Goal: Task Accomplishment & Management: Manage account settings

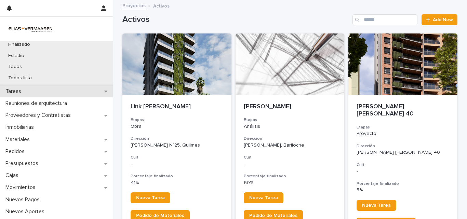
scroll to position [102, 0]
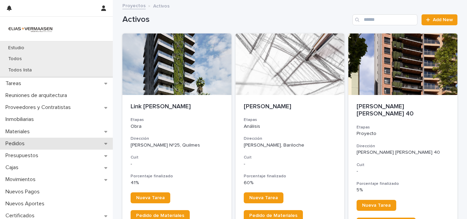
click at [41, 144] on div "Pedidos" at bounding box center [56, 144] width 113 height 12
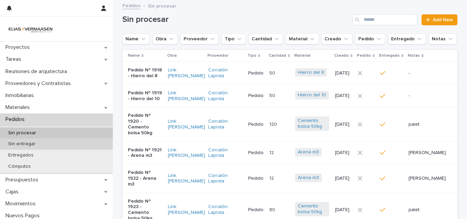
click at [34, 146] on p "Sin entregar" at bounding box center [22, 144] width 38 height 6
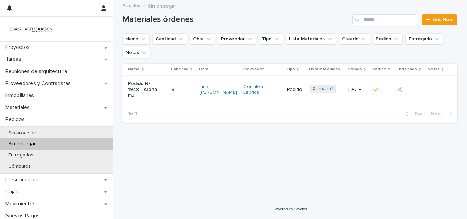
click at [150, 85] on p "Pedido Nº 1948 - Arena m3" at bounding box center [145, 89] width 34 height 17
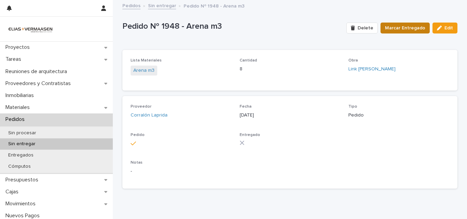
click at [403, 27] on span "Marcar Entregado" at bounding box center [405, 28] width 40 height 7
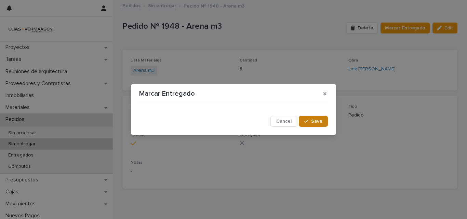
click at [304, 123] on button "Save" at bounding box center [312, 121] width 29 height 11
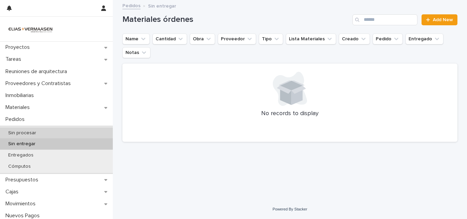
click at [42, 133] on div "Sin procesar" at bounding box center [56, 132] width 113 height 11
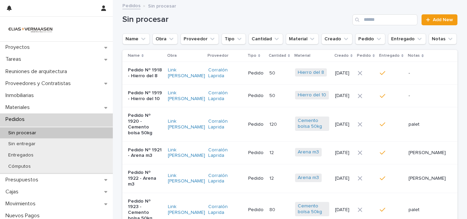
click at [154, 78] on p "Pedido Nº 1918 - Hierro del 8" at bounding box center [145, 73] width 34 height 12
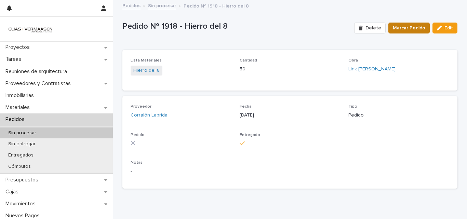
click at [397, 28] on span "Marcar Pedido" at bounding box center [408, 28] width 32 height 7
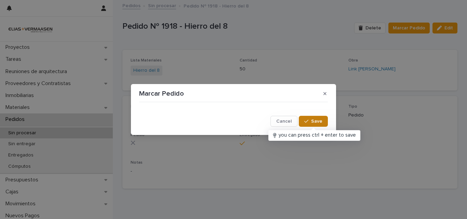
click at [312, 125] on button "Save" at bounding box center [312, 121] width 29 height 11
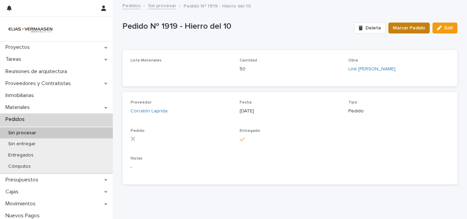
click at [399, 29] on span "Marcar Pedido" at bounding box center [408, 28] width 32 height 7
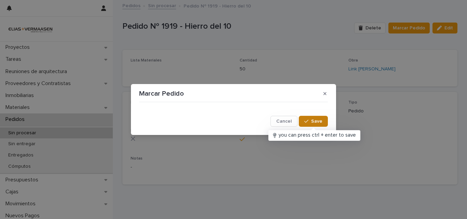
click at [320, 117] on button "Save" at bounding box center [312, 121] width 29 height 11
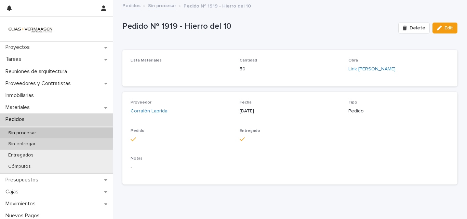
click at [18, 144] on p "Sin entregar" at bounding box center [22, 144] width 38 height 6
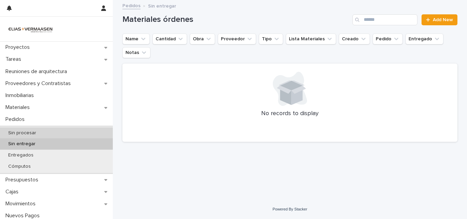
click at [34, 134] on p "Sin procesar" at bounding box center [22, 133] width 39 height 6
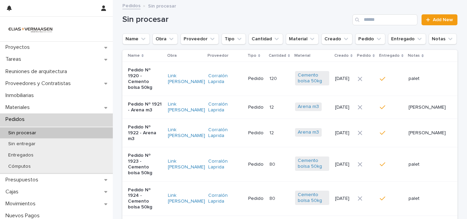
click at [136, 72] on p "Pedido Nº 1920 - Cemento bolsa 50kg" at bounding box center [145, 78] width 34 height 23
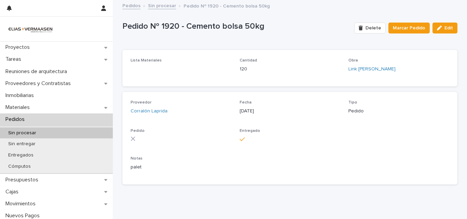
drag, startPoint x: 320, startPoint y: 42, endPoint x: 317, endPoint y: 37, distance: 5.7
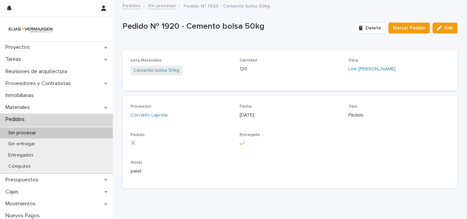
drag, startPoint x: 317, startPoint y: 37, endPoint x: 377, endPoint y: 34, distance: 59.5
click at [377, 34] on div "Delete Marcar Pedido Edit" at bounding box center [404, 27] width 106 height 27
click at [405, 26] on span "Marcar Pedido" at bounding box center [408, 28] width 32 height 7
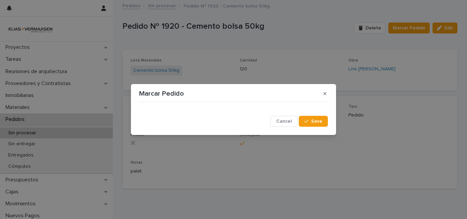
click at [307, 120] on icon "button" at bounding box center [306, 121] width 4 height 5
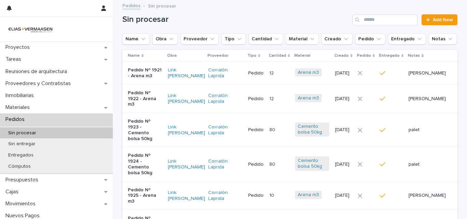
click at [375, 72] on td at bounding box center [366, 73] width 22 height 23
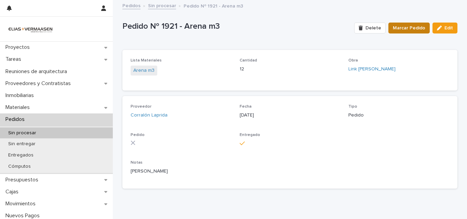
click at [393, 31] on span "Marcar Pedido" at bounding box center [408, 28] width 32 height 7
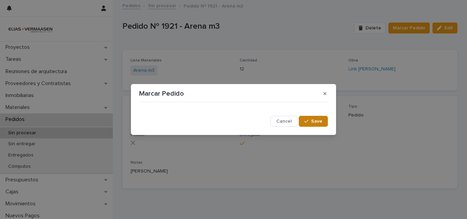
click at [307, 124] on button "Save" at bounding box center [312, 121] width 29 height 11
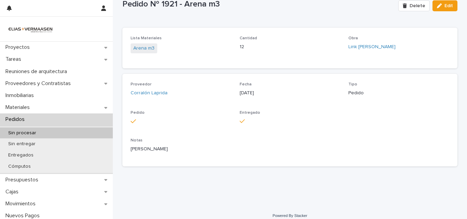
scroll to position [29, 0]
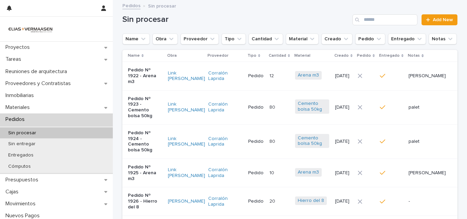
click at [362, 74] on icon at bounding box center [360, 76] width 4 height 4
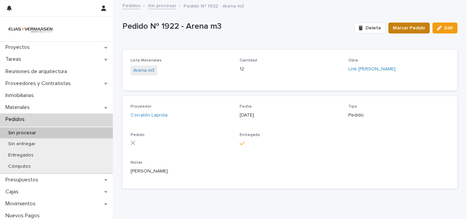
click at [390, 31] on button "Marcar Pedido" at bounding box center [408, 28] width 41 height 11
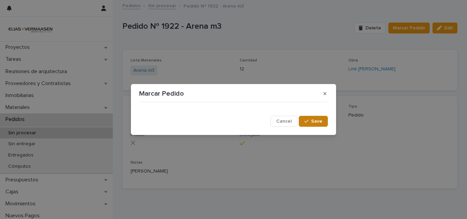
click at [325, 123] on button "Save" at bounding box center [312, 121] width 29 height 11
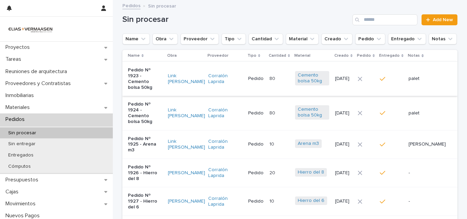
click at [228, 81] on link "Corralón Laprida" at bounding box center [225, 79] width 34 height 12
click at [352, 74] on div "[DATE]" at bounding box center [343, 77] width 17 height 7
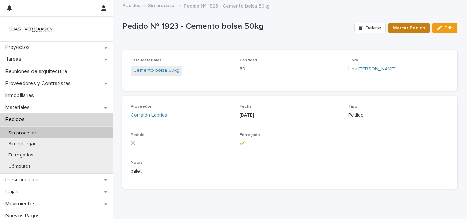
click at [400, 26] on span "Marcar Pedido" at bounding box center [408, 28] width 32 height 7
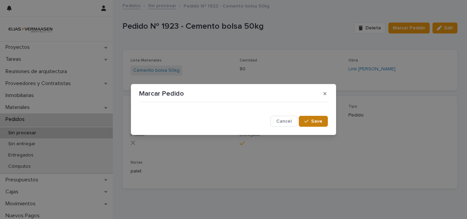
click at [306, 118] on button "Save" at bounding box center [312, 121] width 29 height 11
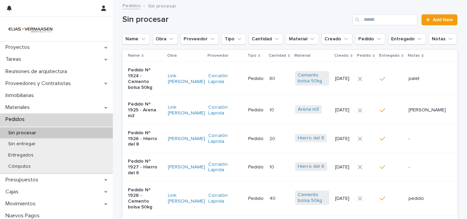
click at [377, 73] on td at bounding box center [366, 79] width 22 height 34
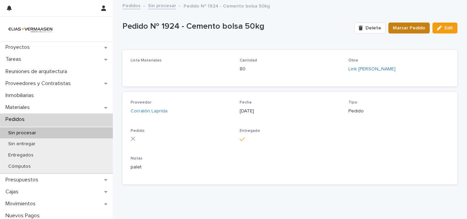
click at [406, 27] on span "Marcar Pedido" at bounding box center [408, 28] width 32 height 7
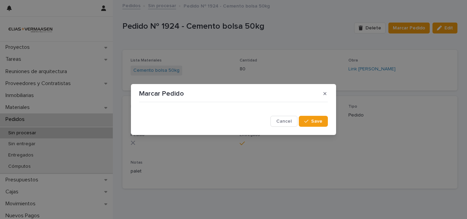
click at [283, 125] on button "Cancel" at bounding box center [283, 121] width 27 height 11
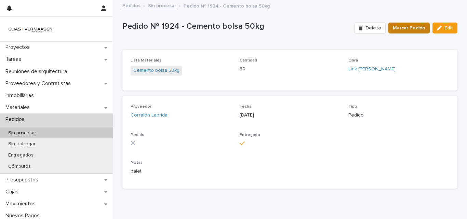
click at [407, 28] on button "Marcar Pedido" at bounding box center [408, 28] width 41 height 11
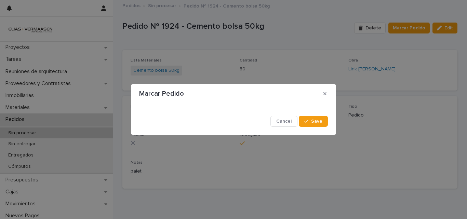
click at [329, 119] on div "Cancel Save" at bounding box center [233, 115] width 192 height 25
click at [324, 119] on button "Save" at bounding box center [312, 121] width 29 height 11
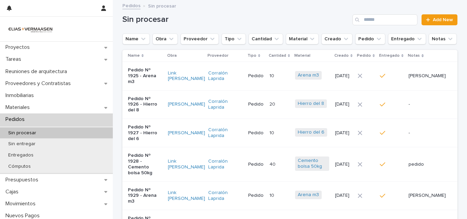
click at [374, 71] on div at bounding box center [365, 76] width 17 height 10
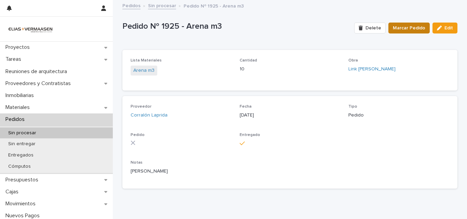
click at [404, 25] on span "Marcar Pedido" at bounding box center [408, 28] width 32 height 7
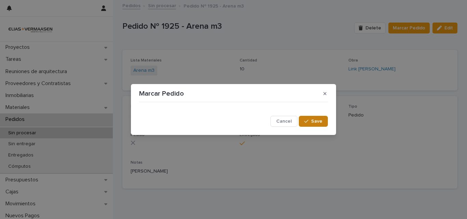
drag, startPoint x: 313, startPoint y: 122, endPoint x: 293, endPoint y: 99, distance: 30.2
click at [314, 122] on span "Save" at bounding box center [316, 121] width 11 height 5
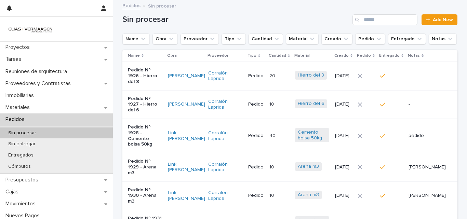
click at [374, 73] on div at bounding box center [365, 75] width 17 height 5
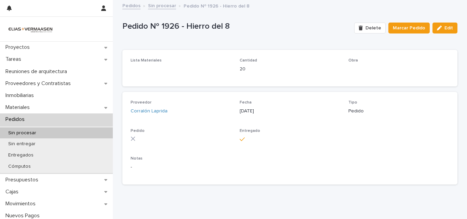
click at [411, 25] on span "Marcar Pedido" at bounding box center [408, 28] width 32 height 7
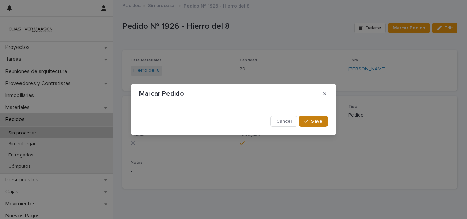
click at [314, 122] on span "Save" at bounding box center [316, 121] width 11 height 5
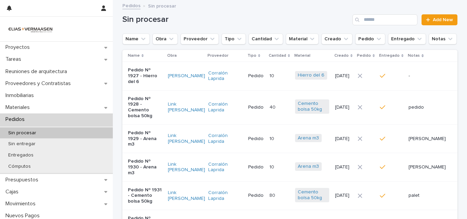
click at [352, 78] on div "[DATE]" at bounding box center [343, 75] width 17 height 11
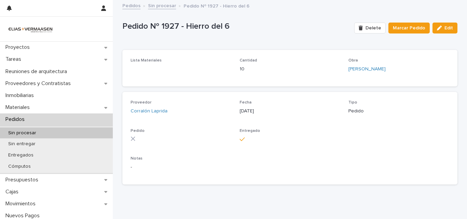
click at [396, 23] on button "Marcar Pedido" at bounding box center [408, 28] width 41 height 11
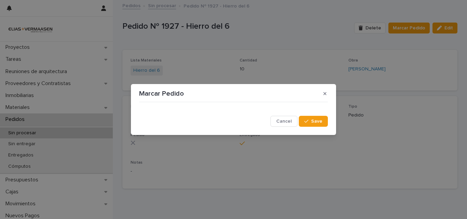
drag, startPoint x: 316, startPoint y: 117, endPoint x: 127, endPoint y: 74, distance: 193.6
click at [316, 116] on button "Save" at bounding box center [312, 121] width 29 height 11
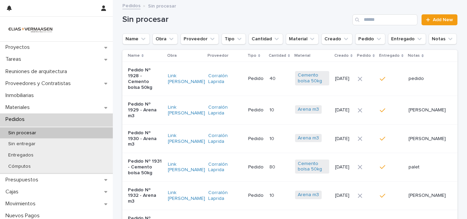
click at [354, 82] on td "[DATE]" at bounding box center [343, 79] width 23 height 34
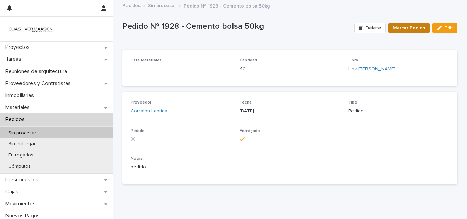
click at [389, 24] on button "Marcar Pedido" at bounding box center [408, 28] width 41 height 11
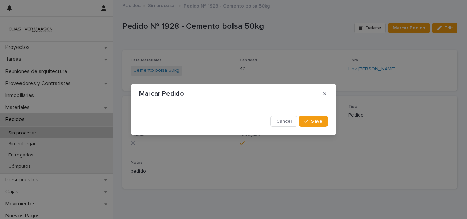
drag, startPoint x: 310, startPoint y: 118, endPoint x: 296, endPoint y: 114, distance: 14.3
click at [310, 118] on button "Save" at bounding box center [312, 121] width 29 height 11
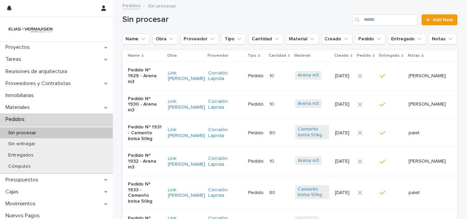
click at [377, 75] on td at bounding box center [366, 76] width 22 height 28
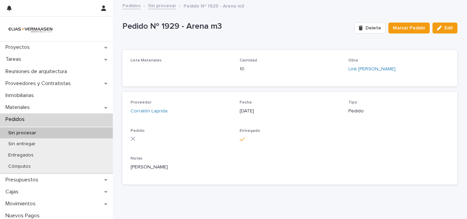
click at [379, 27] on span "Delete" at bounding box center [373, 28] width 16 height 5
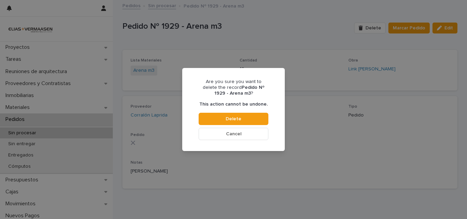
drag, startPoint x: 373, startPoint y: 57, endPoint x: 287, endPoint y: 124, distance: 108.8
click at [373, 57] on div "Are you sure you want to delete the record Pedido Nº 1929 - Arena m3 ? This act…" at bounding box center [233, 109] width 467 height 219
drag, startPoint x: 256, startPoint y: 134, endPoint x: 420, endPoint y: 67, distance: 177.1
click at [256, 134] on button "Cancel" at bounding box center [233, 134] width 70 height 12
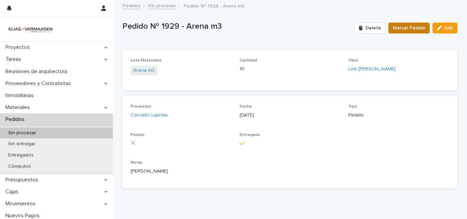
click at [425, 29] on button "Marcar Pedido" at bounding box center [408, 28] width 41 height 11
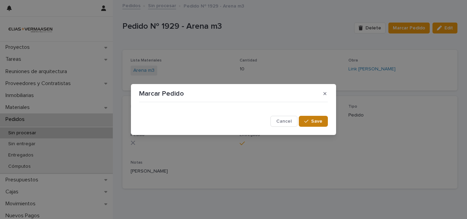
click at [308, 119] on icon "button" at bounding box center [306, 121] width 4 height 5
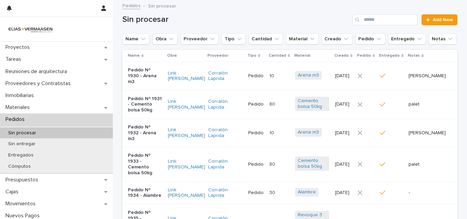
click at [352, 79] on div "[DATE]" at bounding box center [343, 75] width 17 height 11
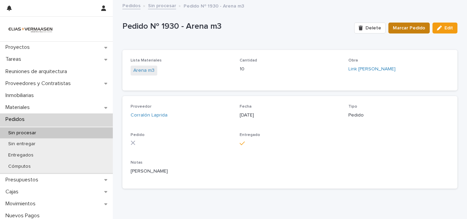
drag, startPoint x: 395, startPoint y: 31, endPoint x: 392, endPoint y: 31, distance: 3.5
click at [392, 31] on button "Marcar Pedido" at bounding box center [408, 28] width 41 height 11
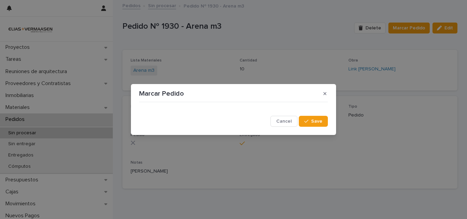
drag, startPoint x: 316, startPoint y: 126, endPoint x: 50, endPoint y: 52, distance: 276.1
click at [316, 125] on button "Save" at bounding box center [312, 121] width 29 height 11
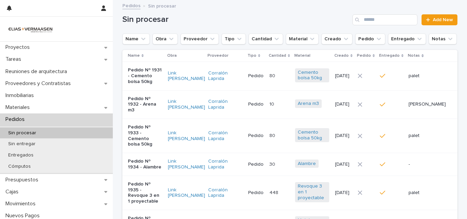
click at [338, 73] on td "[DATE]" at bounding box center [343, 76] width 23 height 28
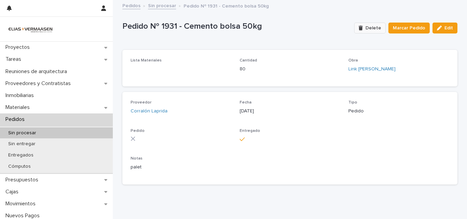
click at [375, 26] on span "Delete" at bounding box center [373, 28] width 16 height 5
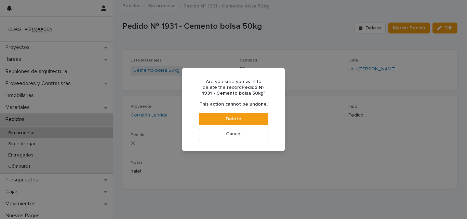
click at [376, 50] on div "Are you sure you want to delete the record Pedido Nº 1931 - Cemento bolsa 50kg …" at bounding box center [233, 109] width 467 height 219
click at [233, 135] on span "Cancel" at bounding box center [233, 133] width 15 height 5
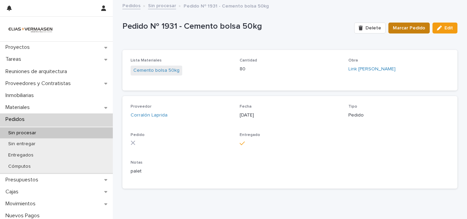
click at [414, 23] on button "Marcar Pedido" at bounding box center [408, 28] width 41 height 11
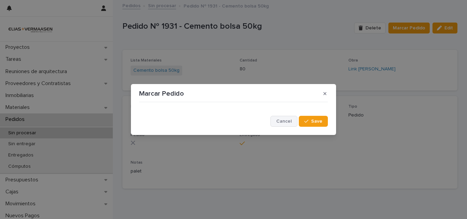
drag, startPoint x: 300, startPoint y: 123, endPoint x: 292, endPoint y: 120, distance: 8.9
click at [301, 123] on button "Save" at bounding box center [312, 121] width 29 height 11
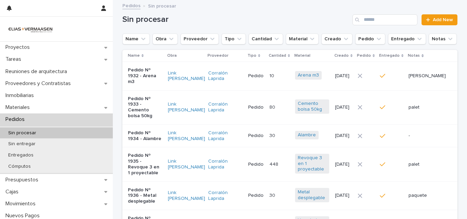
click at [374, 73] on div at bounding box center [365, 75] width 17 height 5
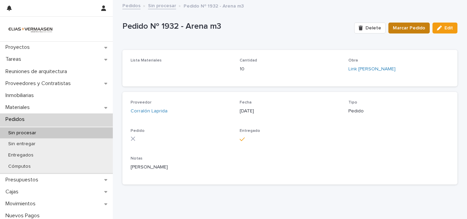
click at [398, 28] on span "Marcar Pedido" at bounding box center [408, 28] width 32 height 7
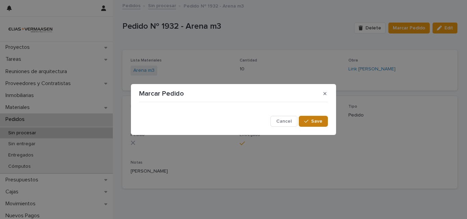
drag, startPoint x: 314, startPoint y: 128, endPoint x: 314, endPoint y: 125, distance: 3.8
click at [314, 127] on section "Marcar Pedido Cancel Save" at bounding box center [233, 109] width 205 height 51
click at [314, 124] on button "Save" at bounding box center [312, 121] width 29 height 11
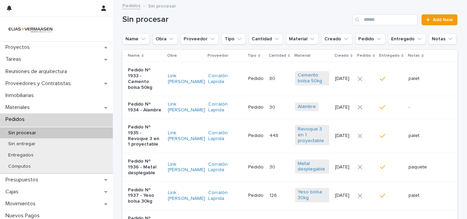
click at [355, 86] on td "[DATE]" at bounding box center [343, 79] width 23 height 34
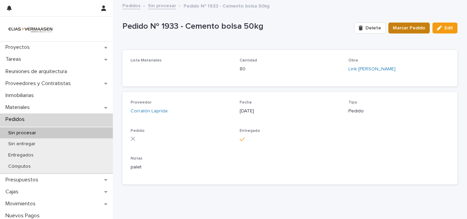
click at [401, 27] on span "Marcar Pedido" at bounding box center [408, 28] width 32 height 7
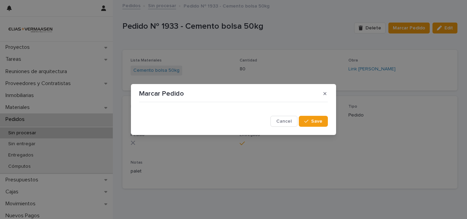
drag, startPoint x: 300, startPoint y: 122, endPoint x: 155, endPoint y: 69, distance: 154.3
click at [301, 120] on button "Save" at bounding box center [312, 121] width 29 height 11
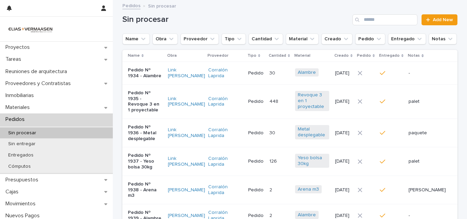
click at [374, 75] on div at bounding box center [365, 73] width 17 height 5
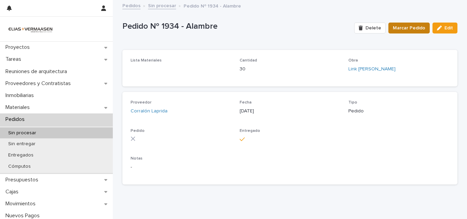
click at [390, 27] on button "Marcar Pedido" at bounding box center [408, 28] width 41 height 11
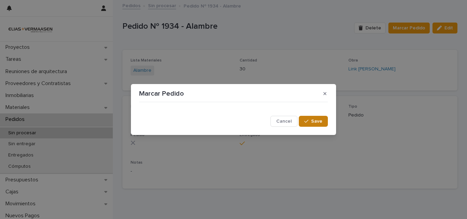
drag, startPoint x: 310, startPoint y: 121, endPoint x: 134, endPoint y: 64, distance: 185.2
click at [309, 120] on div "button" at bounding box center [307, 121] width 7 height 5
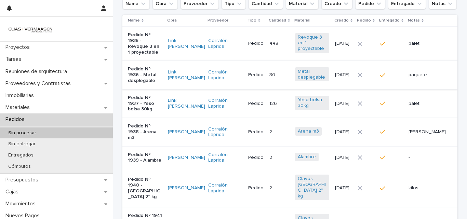
scroll to position [1, 0]
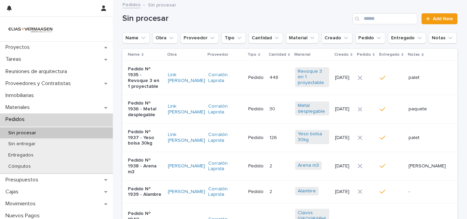
click at [377, 86] on td at bounding box center [366, 78] width 22 height 34
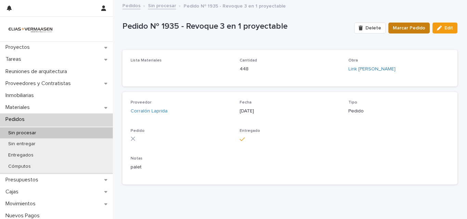
click at [414, 28] on span "Marcar Pedido" at bounding box center [408, 28] width 32 height 7
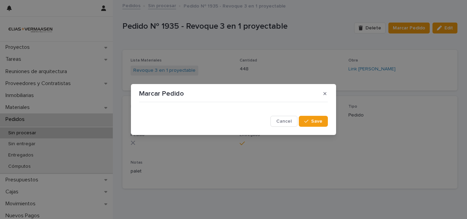
drag, startPoint x: 323, startPoint y: 123, endPoint x: 110, endPoint y: 64, distance: 221.1
click at [322, 120] on button "Save" at bounding box center [312, 121] width 29 height 11
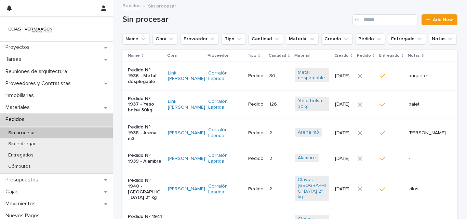
click at [377, 70] on td at bounding box center [366, 76] width 22 height 28
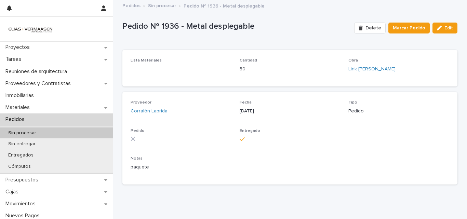
click at [391, 27] on button "Marcar Pedido" at bounding box center [408, 28] width 41 height 11
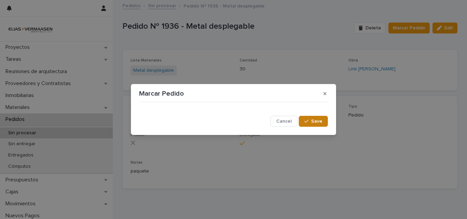
click at [320, 119] on button "Save" at bounding box center [312, 121] width 29 height 11
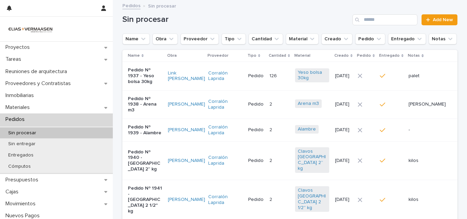
click at [377, 91] on td at bounding box center [366, 104] width 22 height 28
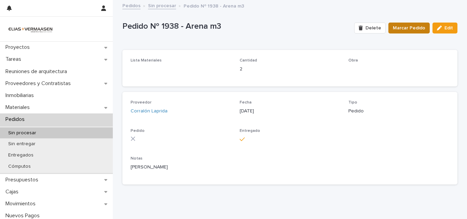
click at [403, 27] on span "Marcar Pedido" at bounding box center [408, 28] width 32 height 7
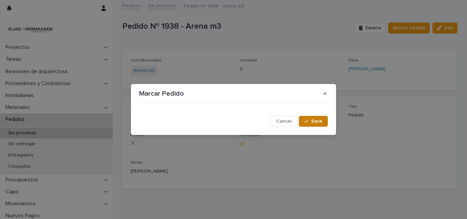
click at [302, 124] on button "Save" at bounding box center [312, 121] width 29 height 11
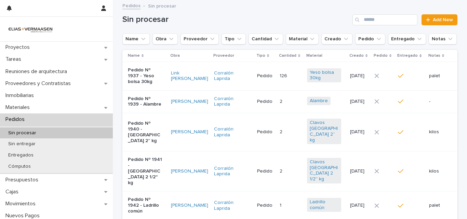
click at [369, 88] on td "[DATE]" at bounding box center [359, 76] width 24 height 28
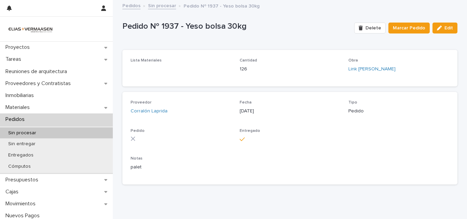
click at [402, 25] on span "Marcar Pedido" at bounding box center [408, 28] width 32 height 7
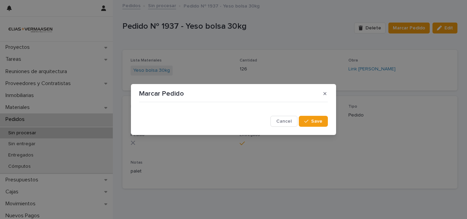
drag, startPoint x: 315, startPoint y: 121, endPoint x: 290, endPoint y: 111, distance: 27.0
click at [313, 120] on span "Save" at bounding box center [316, 121] width 11 height 5
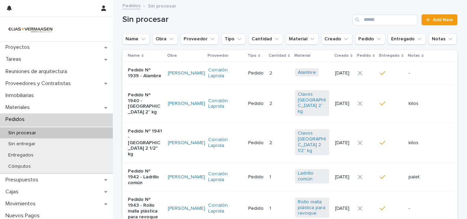
click at [375, 85] on td at bounding box center [366, 103] width 22 height 38
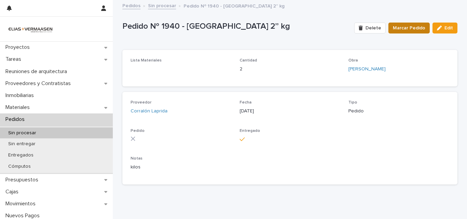
click at [395, 25] on span "Marcar Pedido" at bounding box center [408, 28] width 32 height 7
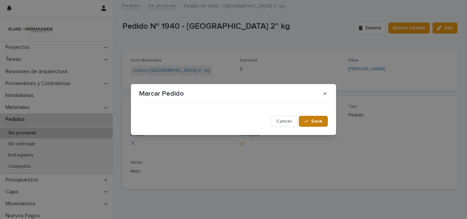
click at [301, 124] on button "Save" at bounding box center [312, 121] width 29 height 11
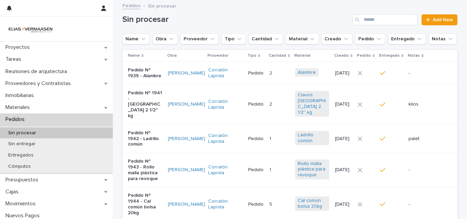
click at [402, 90] on td at bounding box center [391, 104] width 29 height 40
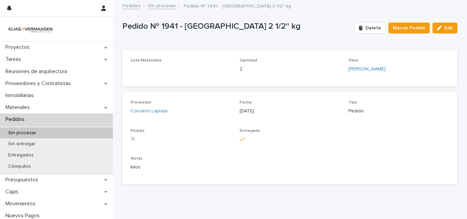
click at [402, 27] on span "Marcar Pedido" at bounding box center [408, 28] width 32 height 7
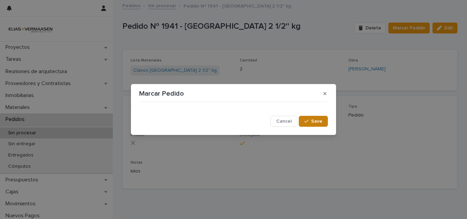
click at [316, 122] on span "Save" at bounding box center [316, 121] width 11 height 5
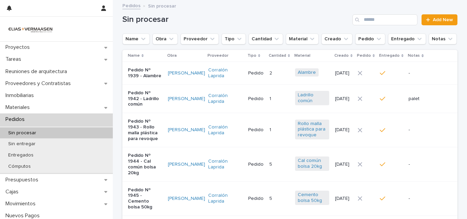
click at [396, 69] on td at bounding box center [391, 73] width 29 height 23
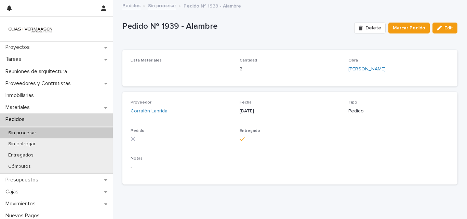
click at [404, 28] on span "Marcar Pedido" at bounding box center [408, 28] width 32 height 7
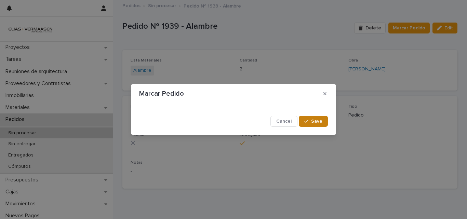
click at [304, 121] on button "Save" at bounding box center [312, 121] width 29 height 11
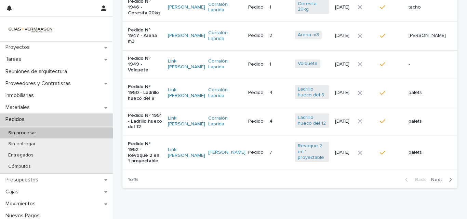
scroll to position [200, 0]
click at [342, 135] on td "[DATE]" at bounding box center [343, 152] width 23 height 34
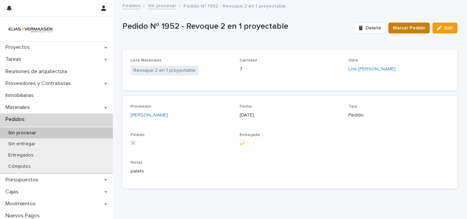
click at [400, 33] on button "Marcar Pedido" at bounding box center [408, 28] width 41 height 11
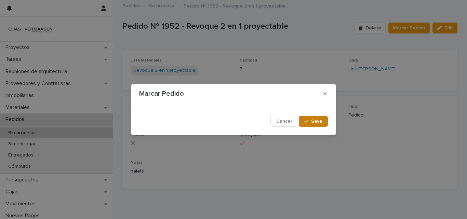
click at [316, 124] on button "Save" at bounding box center [312, 121] width 29 height 11
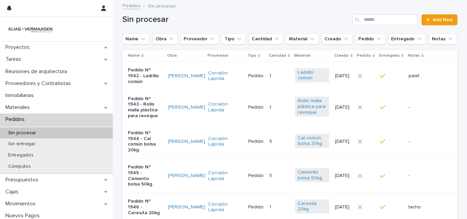
click at [373, 92] on tr "Pedido Nº 1943 - Rollo malla plástica para revoque [PERSON_NAME] Corralón Lapri…" at bounding box center [289, 107] width 335 height 34
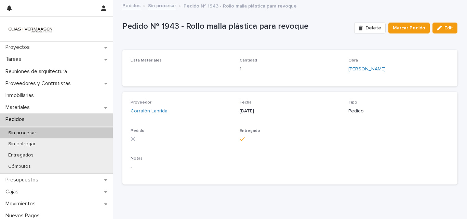
click at [402, 23] on button "Marcar Pedido" at bounding box center [408, 28] width 41 height 11
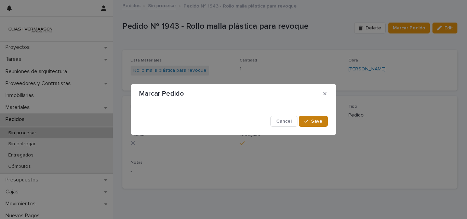
drag, startPoint x: 335, startPoint y: 121, endPoint x: 327, endPoint y: 119, distance: 8.8
click at [331, 120] on section "Marcar Pedido Cancel Save" at bounding box center [233, 109] width 205 height 51
click at [326, 120] on button "Save" at bounding box center [312, 121] width 29 height 11
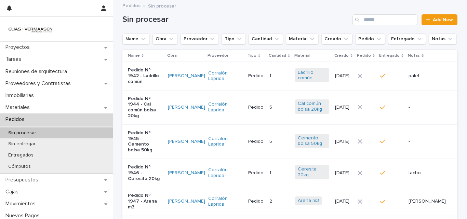
click at [355, 78] on td "[DATE]" at bounding box center [343, 76] width 23 height 28
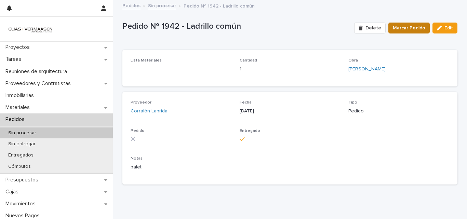
click at [413, 24] on button "Marcar Pedido" at bounding box center [408, 28] width 41 height 11
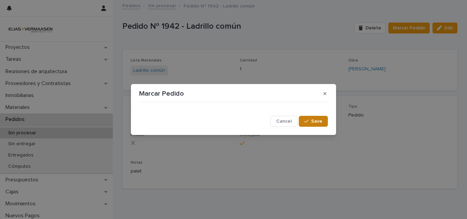
click at [319, 116] on button "Save" at bounding box center [312, 121] width 29 height 11
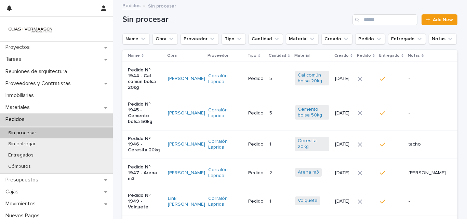
click at [375, 73] on td at bounding box center [366, 79] width 22 height 34
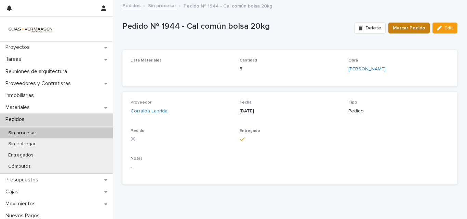
click at [400, 28] on span "Marcar Pedido" at bounding box center [408, 28] width 32 height 7
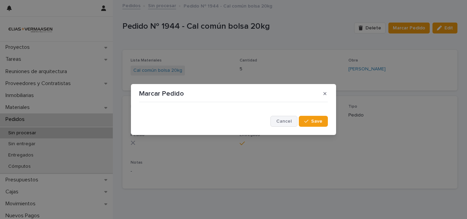
drag, startPoint x: 305, startPoint y: 123, endPoint x: 289, endPoint y: 120, distance: 16.6
click at [305, 122] on button "Save" at bounding box center [312, 121] width 29 height 11
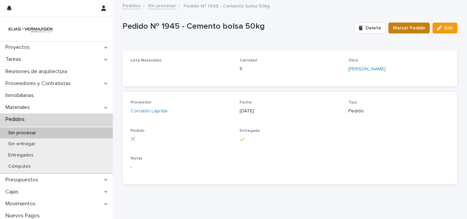
click at [410, 25] on span "Marcar Pedido" at bounding box center [408, 28] width 32 height 7
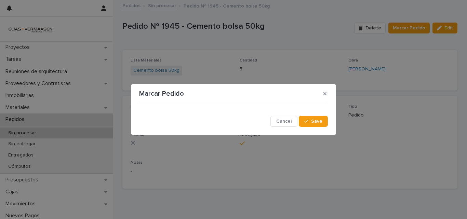
drag, startPoint x: 335, startPoint y: 120, endPoint x: 330, endPoint y: 120, distance: 5.1
click at [333, 120] on section "Marcar Pedido Cancel Save" at bounding box center [233, 109] width 205 height 51
click at [326, 120] on button "Save" at bounding box center [312, 121] width 29 height 11
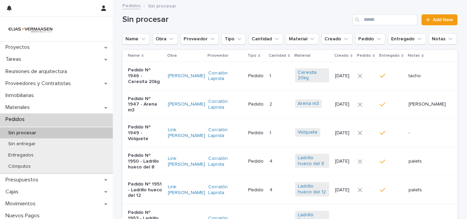
click at [352, 80] on div "[DATE]" at bounding box center [343, 75] width 17 height 11
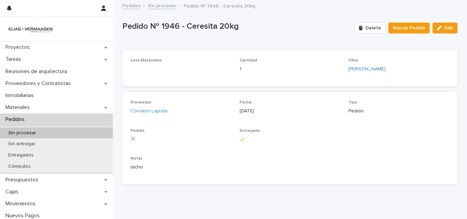
click at [393, 28] on span "Marcar Pedido" at bounding box center [408, 28] width 32 height 7
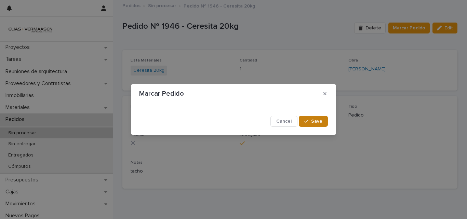
click at [304, 123] on button "Save" at bounding box center [312, 121] width 29 height 11
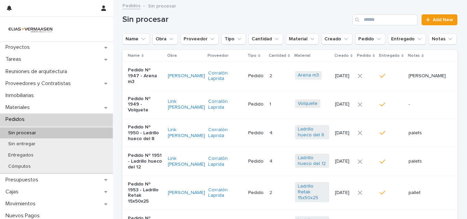
click at [149, 72] on p "Pedido Nº 1947 - Arena m3" at bounding box center [145, 75] width 34 height 17
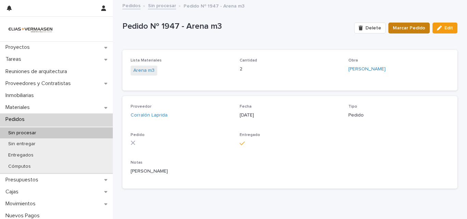
click at [407, 27] on span "Marcar Pedido" at bounding box center [408, 28] width 32 height 7
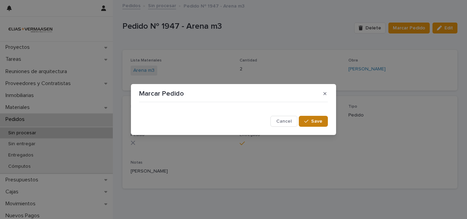
click at [317, 124] on button "Save" at bounding box center [312, 121] width 29 height 11
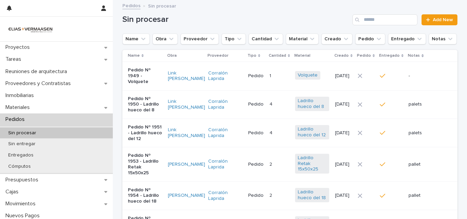
click at [374, 74] on div at bounding box center [365, 75] width 17 height 5
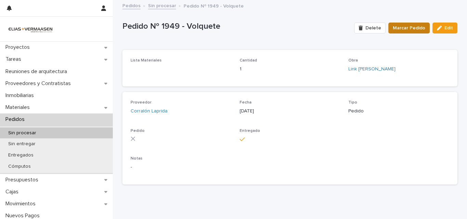
click at [399, 24] on button "Marcar Pedido" at bounding box center [408, 28] width 41 height 11
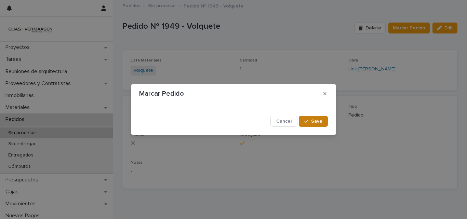
click at [310, 119] on button "Save" at bounding box center [312, 121] width 29 height 11
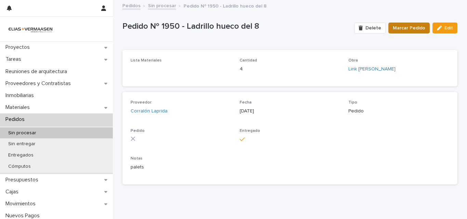
click at [406, 23] on button "Marcar Pedido" at bounding box center [408, 28] width 41 height 11
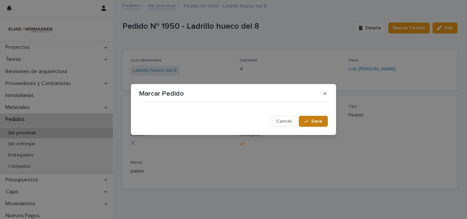
click at [302, 120] on button "Save" at bounding box center [312, 121] width 29 height 11
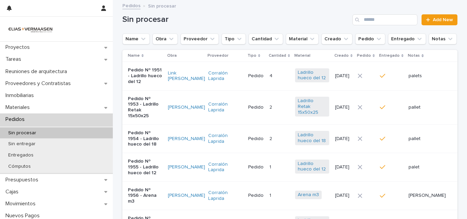
click at [377, 82] on td at bounding box center [366, 76] width 22 height 28
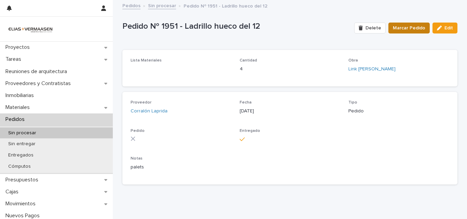
click at [393, 30] on span "Marcar Pedido" at bounding box center [408, 28] width 32 height 7
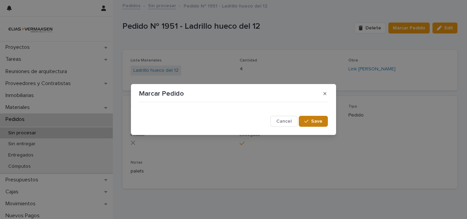
click at [311, 122] on div "button" at bounding box center [307, 121] width 7 height 5
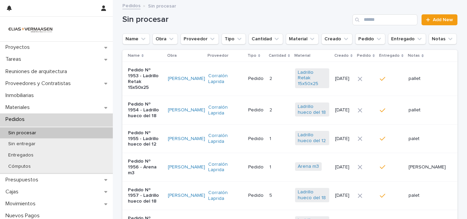
click at [374, 81] on div at bounding box center [365, 79] width 17 height 10
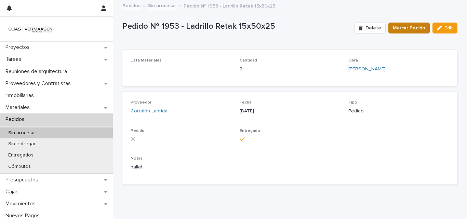
click at [391, 28] on button "Marcar Pedido" at bounding box center [408, 28] width 41 height 11
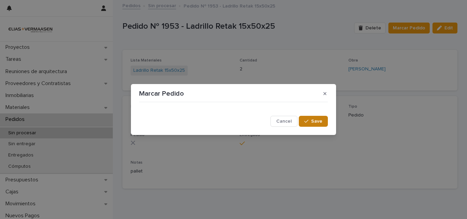
click at [311, 121] on span "Save" at bounding box center [316, 121] width 11 height 5
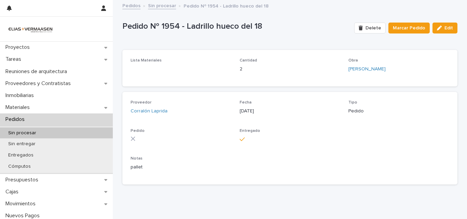
click at [406, 19] on div "Delete Marcar Pedido Edit" at bounding box center [404, 27] width 106 height 27
click at [404, 27] on span "Marcar Pedido" at bounding box center [408, 28] width 32 height 7
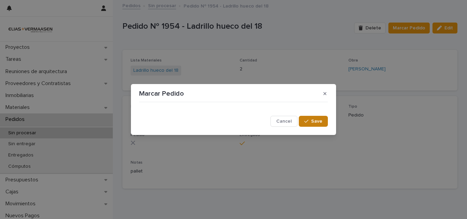
click at [318, 119] on button "Save" at bounding box center [312, 121] width 29 height 11
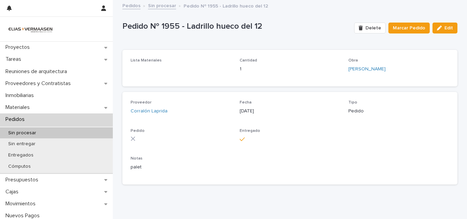
click at [384, 35] on div "Delete Marcar Pedido Edit" at bounding box center [404, 27] width 106 height 27
click at [391, 32] on button "Marcar Pedido" at bounding box center [408, 28] width 41 height 11
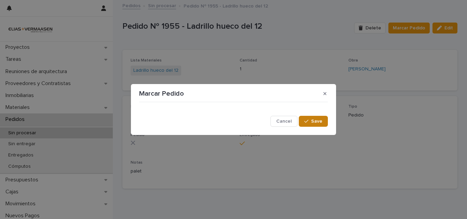
click at [319, 115] on div "Cancel Save" at bounding box center [233, 116] width 189 height 22
click at [316, 121] on span "Save" at bounding box center [316, 121] width 11 height 5
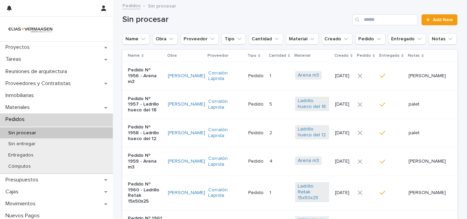
click at [345, 73] on p "[DATE]" at bounding box center [343, 76] width 17 height 6
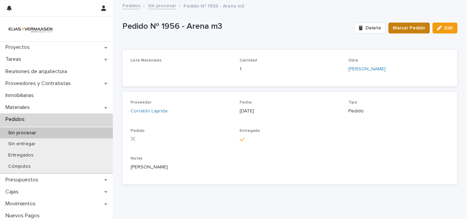
click at [389, 23] on button "Marcar Pedido" at bounding box center [408, 28] width 41 height 11
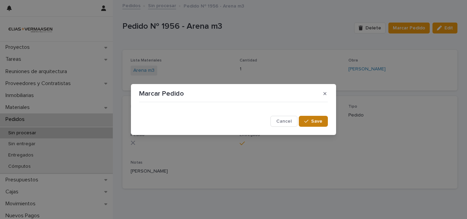
click at [313, 116] on button "Save" at bounding box center [312, 121] width 29 height 11
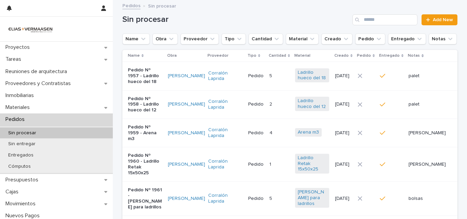
click at [374, 69] on td at bounding box center [366, 76] width 22 height 28
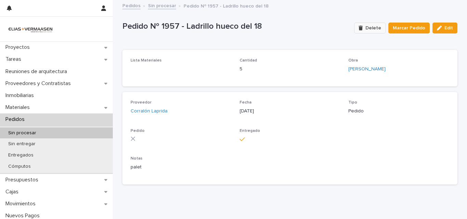
click at [384, 24] on button "Delete" at bounding box center [369, 28] width 31 height 11
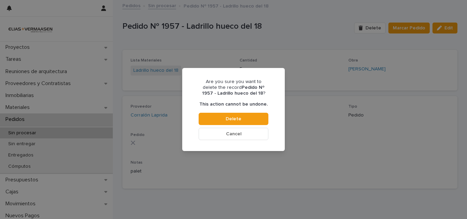
click at [204, 135] on button "Cancel" at bounding box center [233, 134] width 70 height 12
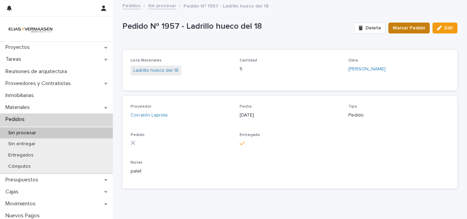
click at [415, 31] on button "Marcar Pedido" at bounding box center [408, 28] width 41 height 11
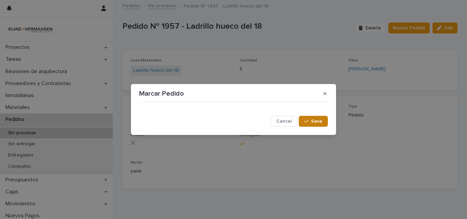
click at [304, 123] on button "Save" at bounding box center [312, 121] width 29 height 11
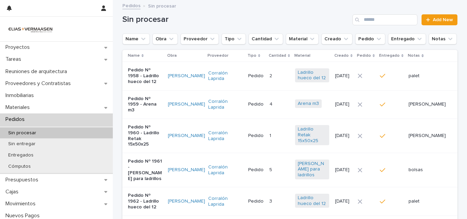
click at [374, 75] on div at bounding box center [365, 75] width 17 height 5
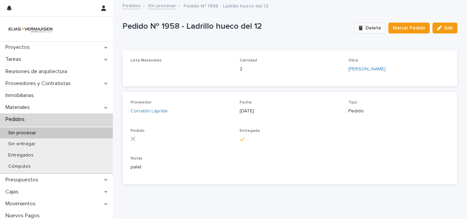
click at [379, 28] on span "Delete" at bounding box center [373, 28] width 16 height 5
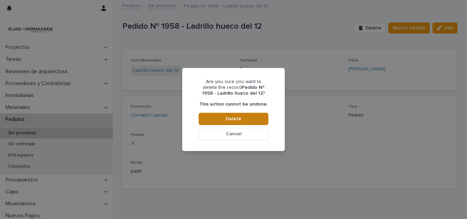
drag, startPoint x: 240, startPoint y: 138, endPoint x: 256, endPoint y: 121, distance: 24.4
click at [241, 136] on button "Cancel" at bounding box center [233, 134] width 70 height 12
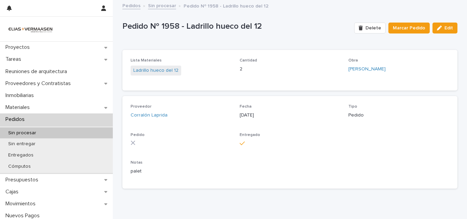
click at [411, 20] on div "Delete Marcar Pedido Edit" at bounding box center [404, 27] width 106 height 27
click at [411, 25] on span "Marcar Pedido" at bounding box center [408, 28] width 32 height 7
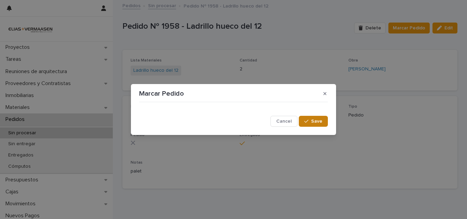
click at [315, 117] on button "Save" at bounding box center [312, 121] width 29 height 11
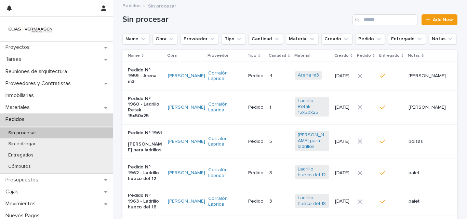
click at [377, 73] on td at bounding box center [366, 76] width 22 height 28
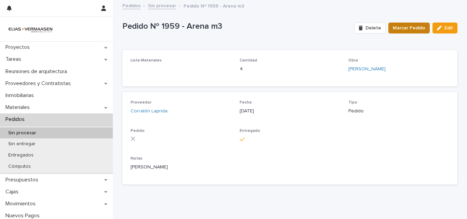
click at [408, 25] on span "Marcar Pedido" at bounding box center [408, 28] width 32 height 7
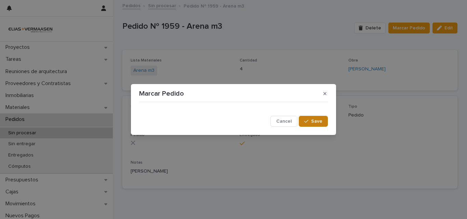
click at [317, 117] on button "Save" at bounding box center [312, 121] width 29 height 11
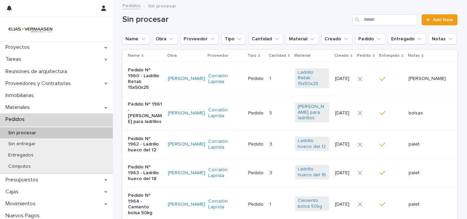
click at [377, 86] on td at bounding box center [366, 79] width 22 height 34
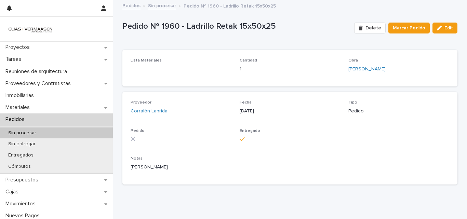
click at [401, 34] on div "Delete Marcar Pedido Edit" at bounding box center [404, 27] width 106 height 27
click at [400, 33] on div "Delete Marcar Pedido Edit" at bounding box center [404, 27] width 106 height 27
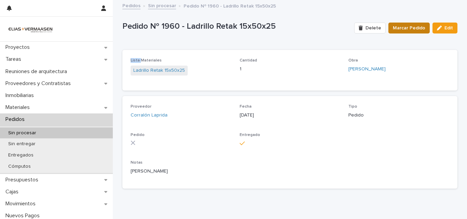
click at [395, 32] on button "Marcar Pedido" at bounding box center [408, 28] width 41 height 11
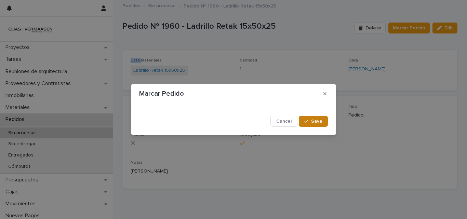
click at [318, 122] on span "Save" at bounding box center [316, 121] width 11 height 5
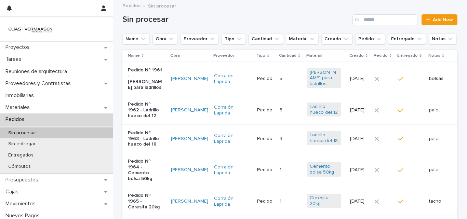
click at [379, 89] on td at bounding box center [383, 79] width 24 height 34
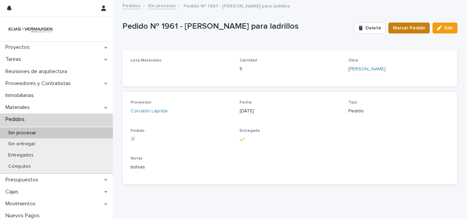
click at [402, 29] on span "Marcar Pedido" at bounding box center [408, 28] width 32 height 7
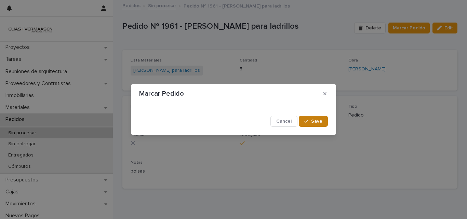
drag, startPoint x: 319, startPoint y: 121, endPoint x: 0, endPoint y: 31, distance: 331.1
click at [317, 121] on span "Save" at bounding box center [316, 121] width 11 height 5
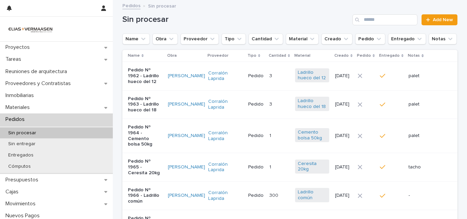
click at [403, 81] on div at bounding box center [390, 76] width 23 height 12
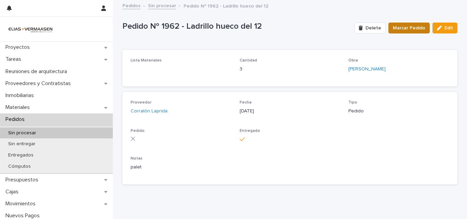
click at [405, 28] on span "Marcar Pedido" at bounding box center [408, 28] width 32 height 7
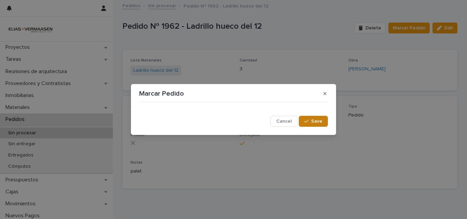
click at [326, 119] on button "Save" at bounding box center [312, 121] width 29 height 11
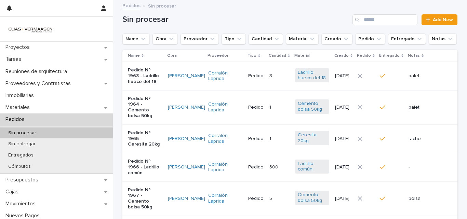
click at [405, 87] on td "palet" at bounding box center [431, 76] width 52 height 28
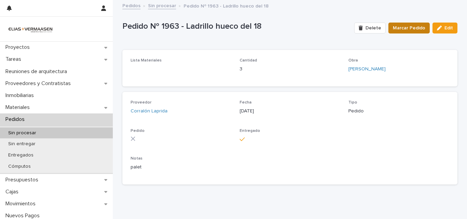
click at [415, 29] on span "Marcar Pedido" at bounding box center [408, 28] width 32 height 7
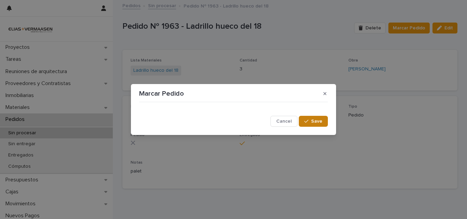
drag, startPoint x: 320, startPoint y: 121, endPoint x: 0, endPoint y: 4, distance: 339.8
click at [319, 121] on span "Save" at bounding box center [316, 121] width 11 height 5
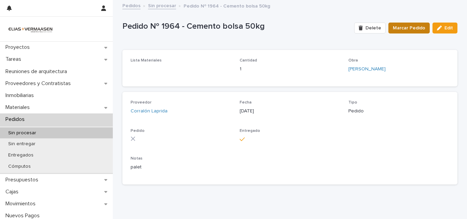
click at [422, 24] on button "Marcar Pedido" at bounding box center [408, 28] width 41 height 11
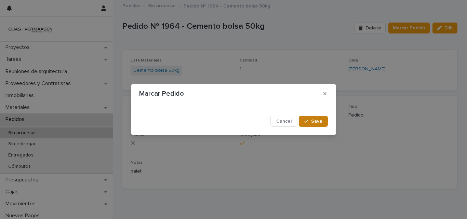
drag, startPoint x: 306, startPoint y: 119, endPoint x: 44, endPoint y: 36, distance: 274.9
click at [306, 119] on button "Save" at bounding box center [312, 121] width 29 height 11
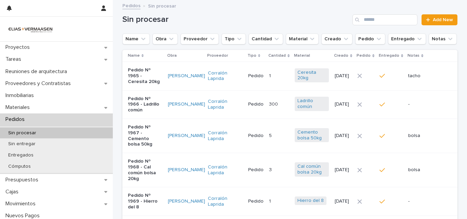
click at [364, 78] on div at bounding box center [365, 76] width 17 height 10
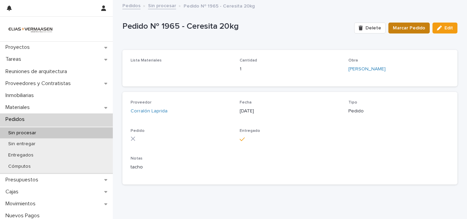
click at [401, 25] on span "Marcar Pedido" at bounding box center [408, 28] width 32 height 7
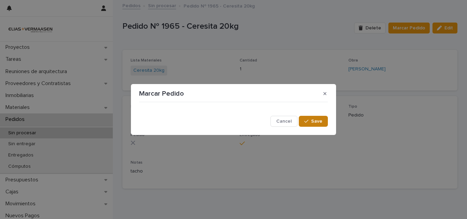
click at [324, 114] on section "Marcar Pedido Cancel Save" at bounding box center [233, 109] width 205 height 51
click at [319, 116] on button "Save" at bounding box center [312, 121] width 29 height 11
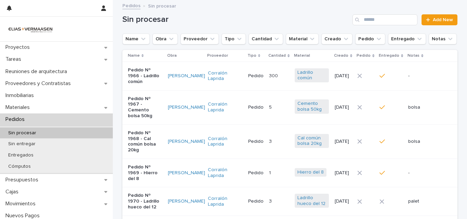
click at [384, 71] on div at bounding box center [390, 76] width 23 height 12
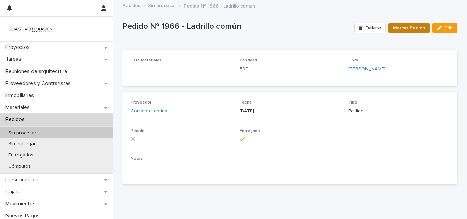
click at [394, 31] on button "Marcar Pedido" at bounding box center [408, 28] width 41 height 11
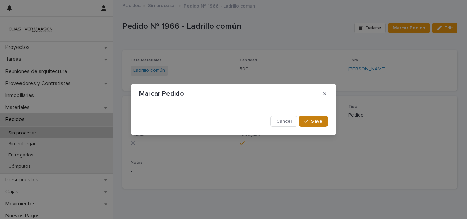
click at [323, 118] on button "Save" at bounding box center [312, 121] width 29 height 11
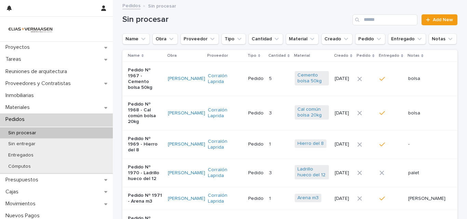
click at [365, 82] on td at bounding box center [365, 79] width 22 height 34
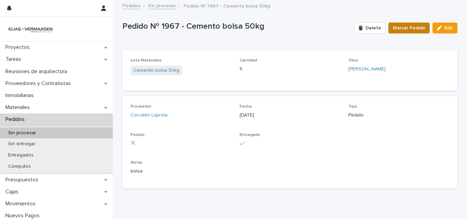
click at [397, 24] on button "Marcar Pedido" at bounding box center [408, 28] width 41 height 11
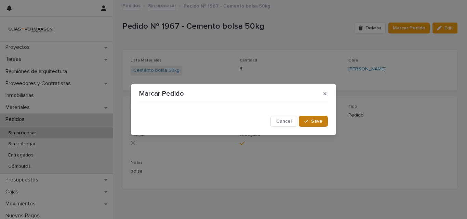
click at [313, 121] on span "Save" at bounding box center [316, 121] width 11 height 5
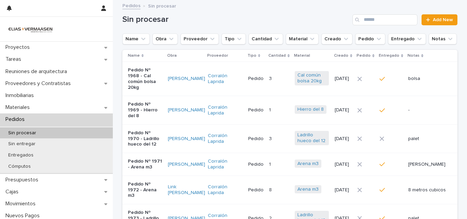
click at [392, 83] on td at bounding box center [390, 79] width 29 height 34
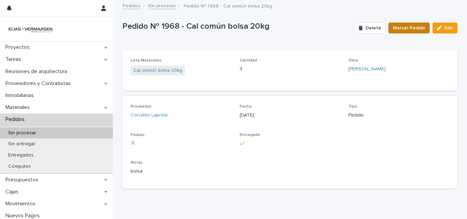
click at [405, 28] on span "Marcar Pedido" at bounding box center [408, 28] width 32 height 7
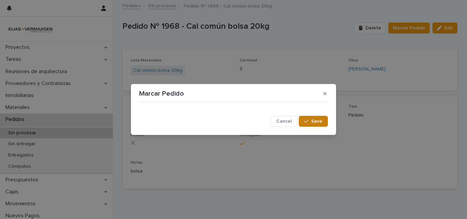
drag, startPoint x: 325, startPoint y: 122, endPoint x: 320, endPoint y: 122, distance: 4.4
click at [324, 122] on button "Save" at bounding box center [312, 121] width 29 height 11
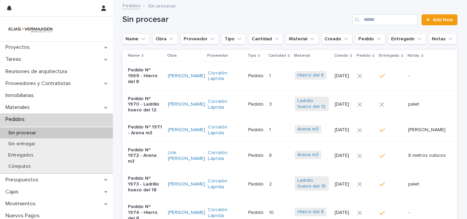
click at [370, 78] on div at bounding box center [365, 76] width 17 height 10
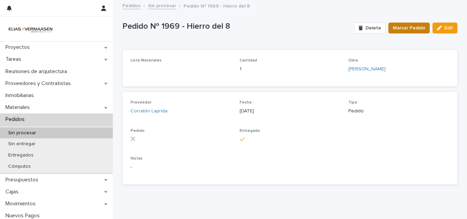
click at [394, 33] on button "Marcar Pedido" at bounding box center [408, 28] width 41 height 11
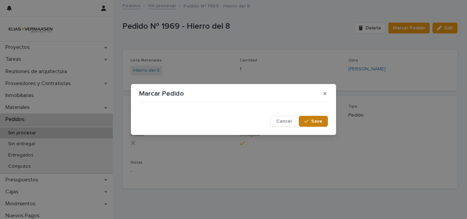
drag, startPoint x: 314, startPoint y: 123, endPoint x: 180, endPoint y: 56, distance: 150.0
click at [314, 123] on span "Save" at bounding box center [316, 121] width 11 height 5
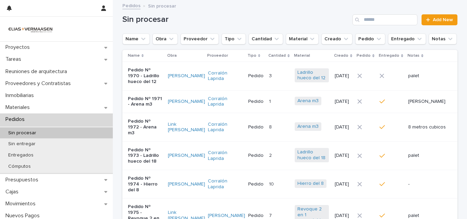
click at [371, 80] on div at bounding box center [365, 76] width 17 height 10
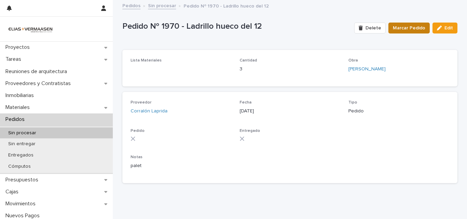
click at [398, 31] on span "Marcar Pedido" at bounding box center [408, 28] width 32 height 7
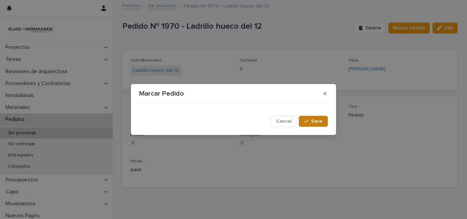
click at [316, 120] on span "Save" at bounding box center [316, 121] width 11 height 5
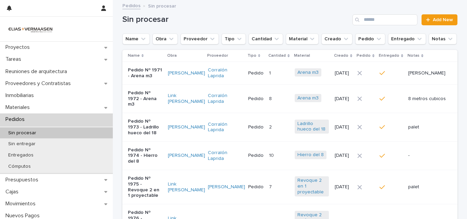
click at [381, 79] on td at bounding box center [390, 73] width 29 height 23
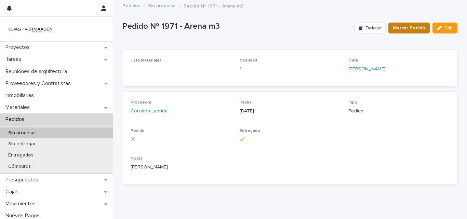
click at [396, 28] on span "Marcar Pedido" at bounding box center [408, 28] width 32 height 7
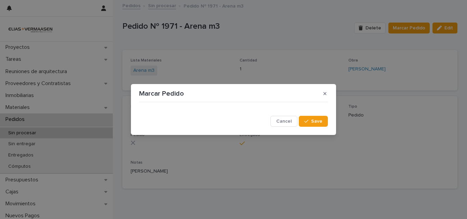
drag, startPoint x: 320, startPoint y: 122, endPoint x: 72, endPoint y: 32, distance: 264.5
click at [315, 119] on button "Save" at bounding box center [312, 121] width 29 height 11
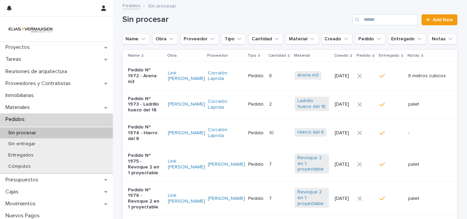
click at [361, 82] on td at bounding box center [365, 76] width 22 height 28
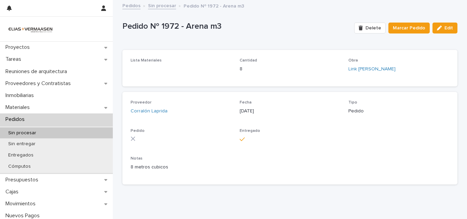
drag, startPoint x: 386, startPoint y: 36, endPoint x: 392, endPoint y: 36, distance: 5.8
click at [388, 36] on div "Delete Marcar Pedido Edit" at bounding box center [404, 27] width 106 height 27
click at [392, 36] on div "Delete Marcar Pedido Edit" at bounding box center [404, 27] width 106 height 27
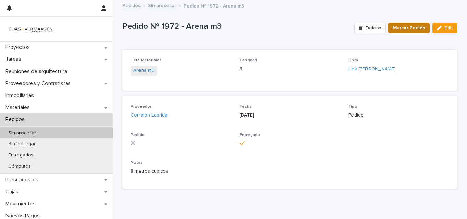
click at [392, 32] on button "Marcar Pedido" at bounding box center [408, 28] width 41 height 11
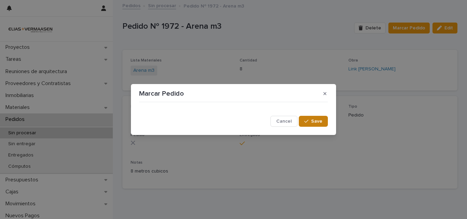
click at [308, 120] on icon "button" at bounding box center [306, 121] width 4 height 5
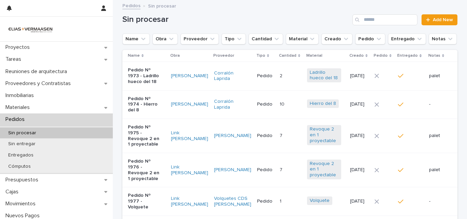
click at [389, 79] on div at bounding box center [383, 76] width 18 height 10
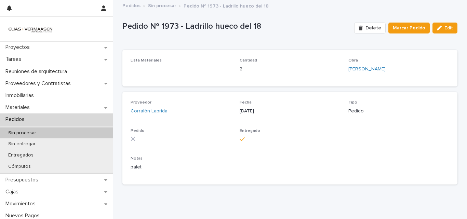
drag, startPoint x: 405, startPoint y: 18, endPoint x: 406, endPoint y: 30, distance: 12.0
click at [406, 18] on div "Delete Marcar Pedido Edit" at bounding box center [404, 27] width 106 height 27
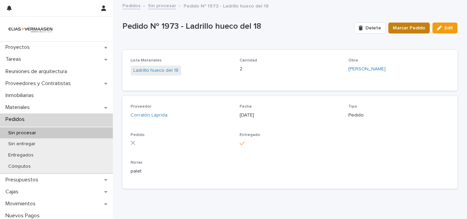
click at [406, 31] on div "Delete Marcar Pedido Edit" at bounding box center [404, 27] width 106 height 27
click at [405, 26] on span "Marcar Pedido" at bounding box center [408, 28] width 32 height 7
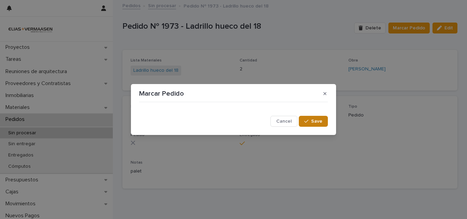
click at [319, 119] on span "Save" at bounding box center [316, 121] width 11 height 5
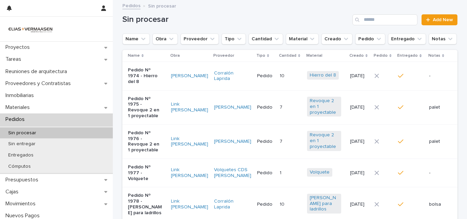
click at [378, 78] on td at bounding box center [383, 76] width 24 height 28
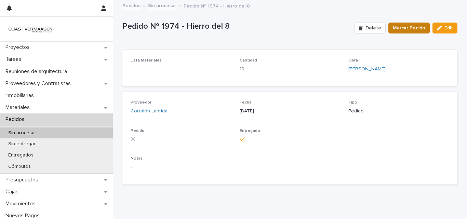
drag, startPoint x: 416, startPoint y: 18, endPoint x: 415, endPoint y: 31, distance: 13.1
click at [416, 22] on div "Delete Marcar Pedido Edit" at bounding box center [404, 27] width 106 height 27
click at [415, 31] on button "Marcar Pedido" at bounding box center [408, 28] width 41 height 11
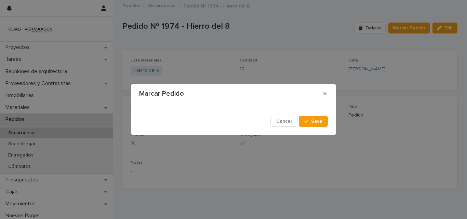
drag, startPoint x: 310, startPoint y: 128, endPoint x: 311, endPoint y: 111, distance: 17.4
click at [310, 128] on div "Cancel Save" at bounding box center [233, 115] width 192 height 25
drag, startPoint x: 315, startPoint y: 120, endPoint x: 280, endPoint y: 99, distance: 40.1
click at [314, 119] on span "Save" at bounding box center [316, 121] width 11 height 5
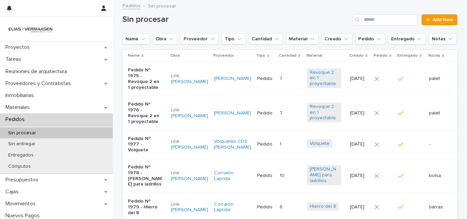
click at [407, 77] on div at bounding box center [406, 79] width 17 height 6
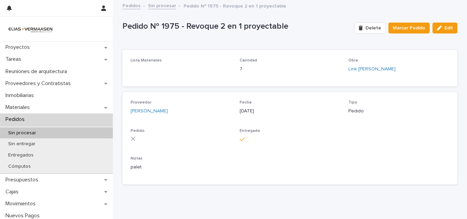
click at [402, 36] on div "Delete Marcar Pedido Edit" at bounding box center [404, 27] width 106 height 27
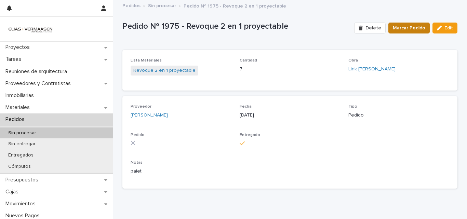
click at [407, 31] on span "Marcar Pedido" at bounding box center [408, 28] width 32 height 7
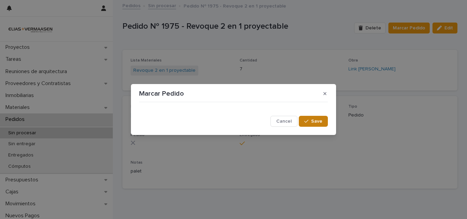
click at [313, 118] on button "Save" at bounding box center [312, 121] width 29 height 11
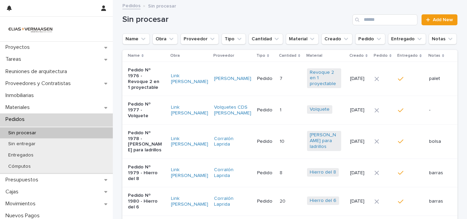
click at [391, 67] on td at bounding box center [383, 79] width 24 height 34
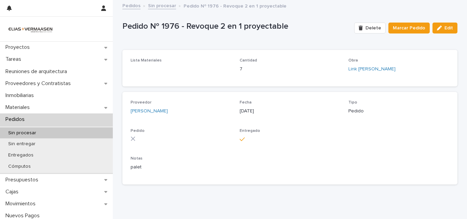
click at [407, 35] on div "Delete Marcar Pedido Edit" at bounding box center [404, 27] width 106 height 27
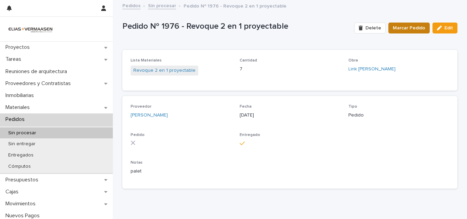
click at [410, 29] on span "Marcar Pedido" at bounding box center [408, 28] width 32 height 7
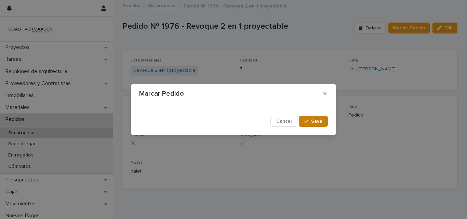
click at [320, 120] on span "Save" at bounding box center [316, 121] width 11 height 5
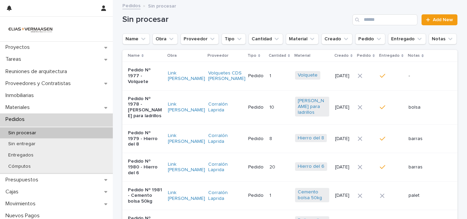
click at [377, 81] on td at bounding box center [366, 76] width 22 height 28
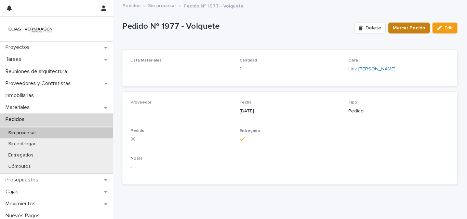
click at [402, 28] on span "Marcar Pedido" at bounding box center [408, 28] width 32 height 7
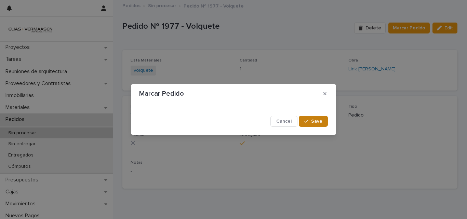
click at [325, 118] on button "Save" at bounding box center [312, 121] width 29 height 11
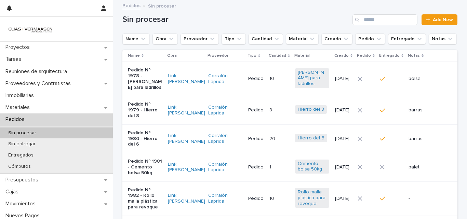
click at [377, 78] on td at bounding box center [366, 79] width 22 height 34
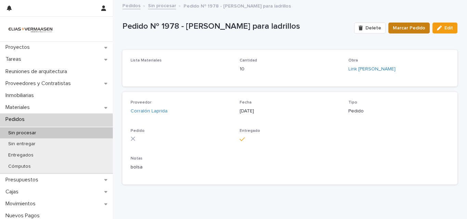
click at [416, 26] on span "Marcar Pedido" at bounding box center [408, 28] width 32 height 7
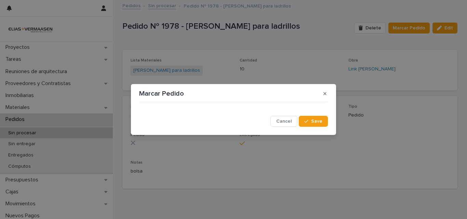
drag, startPoint x: 324, startPoint y: 122, endPoint x: 145, endPoint y: 56, distance: 190.9
click at [319, 121] on button "Save" at bounding box center [312, 121] width 29 height 11
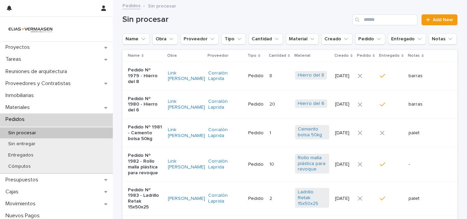
click at [377, 90] on td at bounding box center [366, 104] width 22 height 28
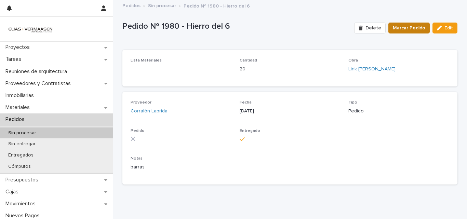
click at [400, 30] on span "Marcar Pedido" at bounding box center [408, 28] width 32 height 7
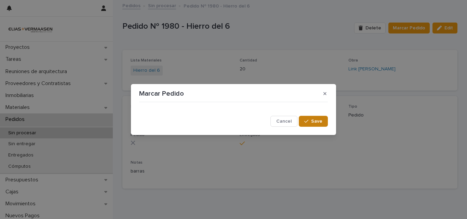
click at [326, 123] on button "Save" at bounding box center [312, 121] width 29 height 11
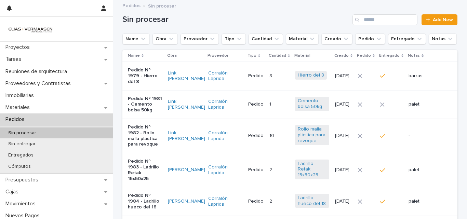
click at [344, 80] on td "[DATE]" at bounding box center [343, 76] width 23 height 28
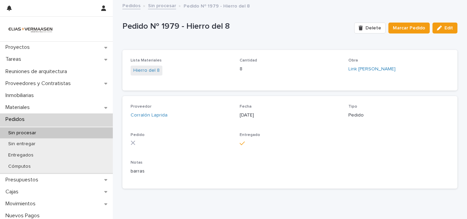
click at [402, 19] on div "Delete Marcar Pedido Edit" at bounding box center [404, 27] width 106 height 27
click at [406, 28] on span "Marcar Pedido" at bounding box center [408, 28] width 32 height 7
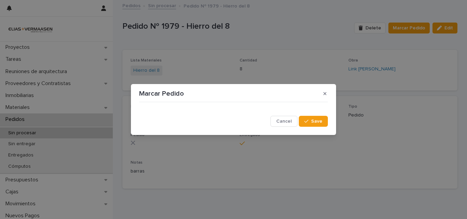
drag, startPoint x: 316, startPoint y: 122, endPoint x: 245, endPoint y: 96, distance: 75.3
click at [315, 121] on span "Save" at bounding box center [316, 121] width 11 height 5
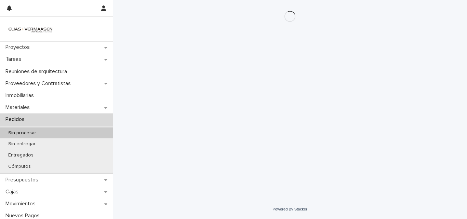
drag, startPoint x: 51, startPoint y: 0, endPoint x: 375, endPoint y: 77, distance: 332.8
click at [377, 77] on div "Loading... Saving… Loading... Saving…" at bounding box center [290, 91] width 342 height 182
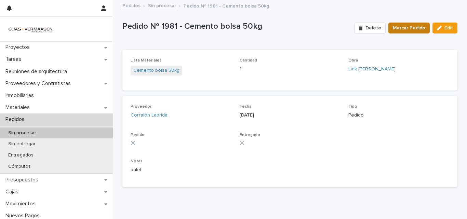
click at [404, 27] on span "Marcar Pedido" at bounding box center [408, 28] width 32 height 7
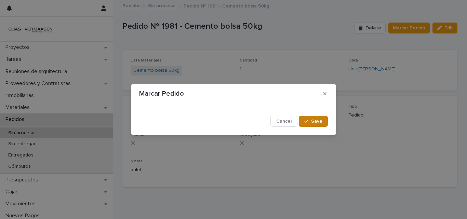
click at [309, 123] on div "button" at bounding box center [307, 121] width 7 height 5
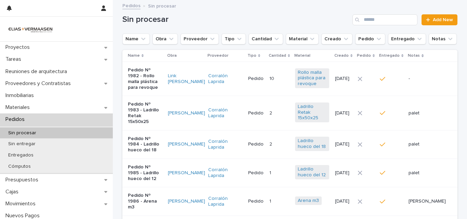
click at [377, 88] on td at bounding box center [366, 79] width 22 height 34
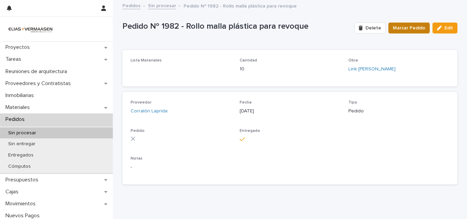
click at [392, 30] on span "Marcar Pedido" at bounding box center [408, 28] width 32 height 7
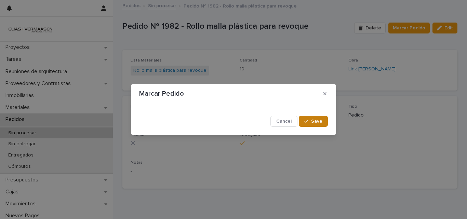
click at [319, 120] on span "Save" at bounding box center [316, 121] width 11 height 5
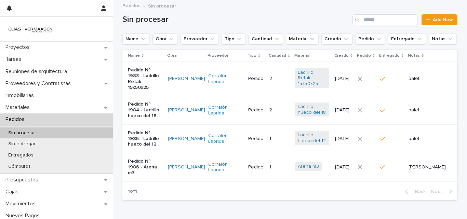
click at [377, 84] on td at bounding box center [366, 79] width 22 height 34
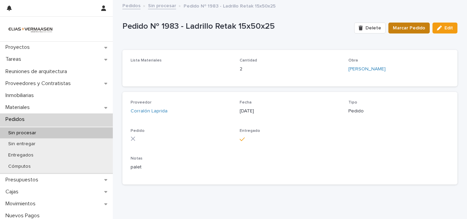
click at [406, 23] on button "Marcar Pedido" at bounding box center [408, 28] width 41 height 11
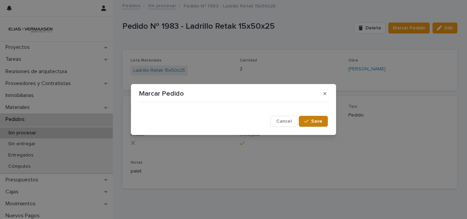
click at [312, 121] on span "Save" at bounding box center [316, 121] width 11 height 5
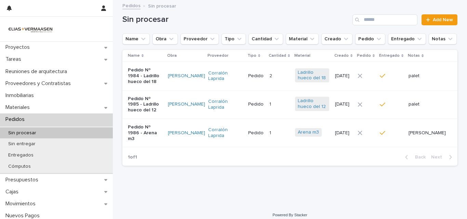
click at [352, 76] on p "[DATE]" at bounding box center [343, 76] width 17 height 6
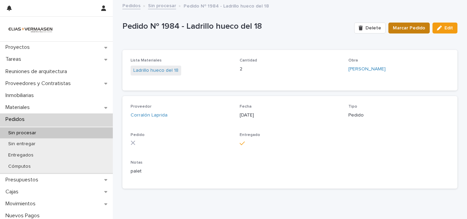
click at [394, 23] on button "Marcar Pedido" at bounding box center [408, 28] width 41 height 11
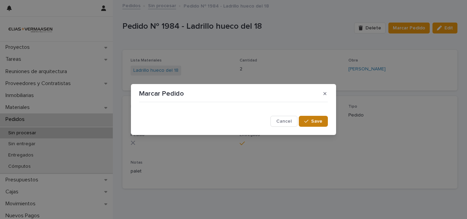
click at [315, 118] on button "Save" at bounding box center [312, 121] width 29 height 11
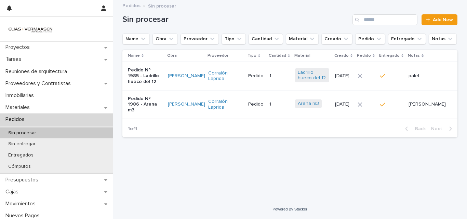
click at [362, 76] on icon at bounding box center [359, 75] width 5 height 5
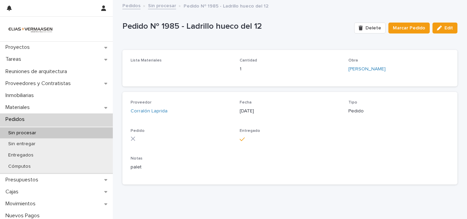
drag, startPoint x: 400, startPoint y: 43, endPoint x: 400, endPoint y: 36, distance: 6.8
click at [400, 39] on div "Pedido Nº 1985 - Ladrillo hueco del 12 Delete Marcar Pedido Edit Pedido Nº 1985…" at bounding box center [289, 95] width 335 height 189
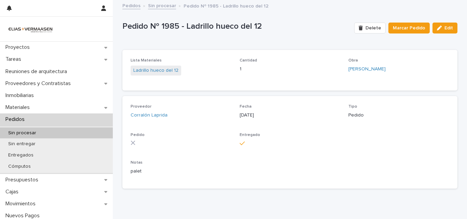
click at [401, 34] on div "Delete Marcar Pedido Edit" at bounding box center [404, 27] width 106 height 27
click at [401, 27] on span "Marcar Pedido" at bounding box center [408, 28] width 32 height 7
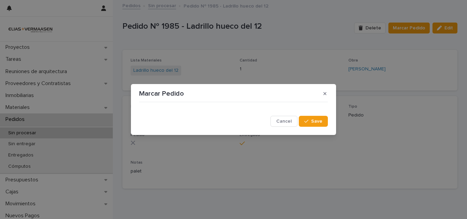
drag, startPoint x: 320, startPoint y: 117, endPoint x: 314, endPoint y: 111, distance: 8.5
click at [319, 117] on button "Save" at bounding box center [312, 121] width 29 height 11
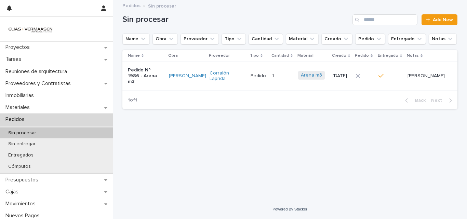
click at [375, 83] on td at bounding box center [363, 76] width 23 height 28
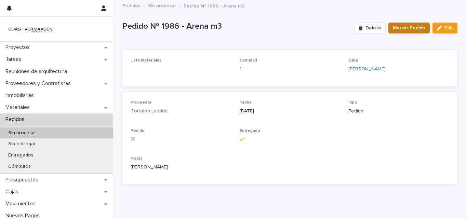
drag, startPoint x: 396, startPoint y: 36, endPoint x: 398, endPoint y: 31, distance: 5.4
click at [396, 34] on div "Delete Marcar Pedido Edit" at bounding box center [404, 27] width 106 height 27
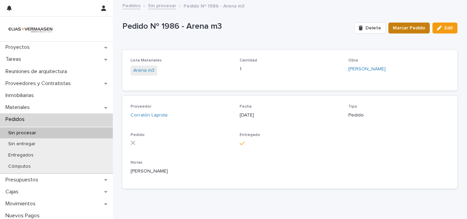
click at [398, 31] on span "Marcar Pedido" at bounding box center [408, 28] width 32 height 7
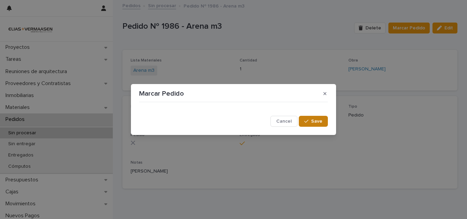
click at [312, 123] on span "Save" at bounding box center [316, 121] width 11 height 5
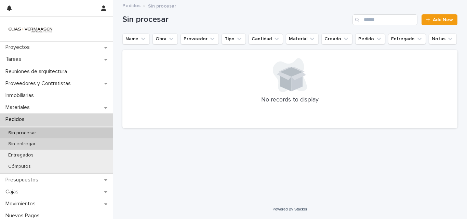
click at [35, 145] on p "Sin entregar" at bounding box center [22, 144] width 38 height 6
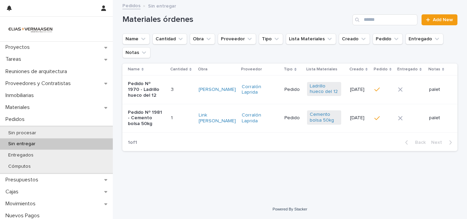
click at [158, 89] on p "Pedido Nº 1970 - Ladrillo hueco del 12" at bounding box center [145, 89] width 34 height 17
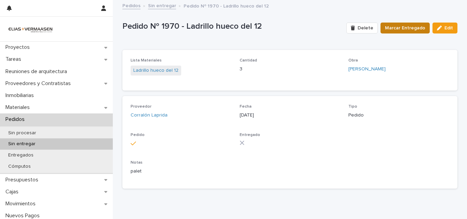
click at [410, 30] on span "Marcar Entregado" at bounding box center [405, 28] width 40 height 7
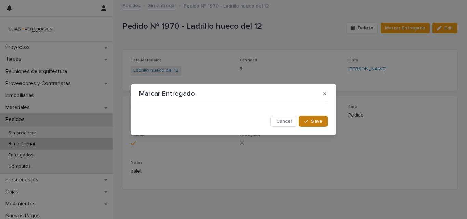
drag, startPoint x: 318, startPoint y: 121, endPoint x: 180, endPoint y: 63, distance: 150.6
click at [317, 122] on span "Save" at bounding box center [316, 121] width 11 height 5
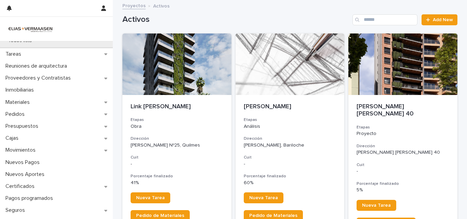
scroll to position [137, 0]
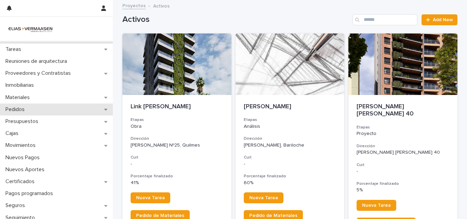
click at [24, 113] on p "Pedidos" at bounding box center [16, 109] width 27 height 6
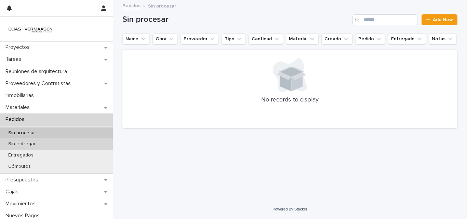
click at [20, 144] on p "Sin entregar" at bounding box center [22, 144] width 38 height 6
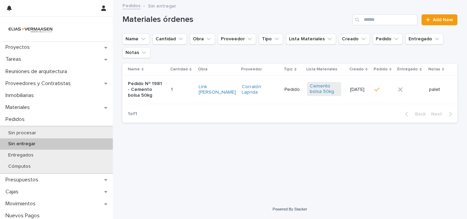
click at [173, 85] on div "1 1" at bounding box center [182, 89] width 22 height 11
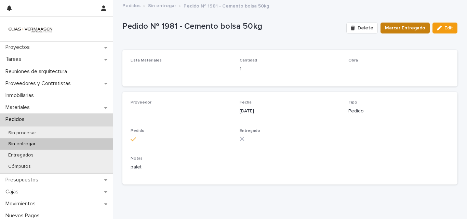
click at [393, 31] on span "Marcar Entregado" at bounding box center [405, 28] width 40 height 7
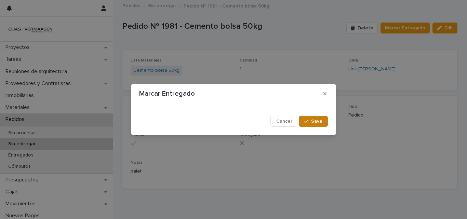
click at [309, 124] on button "Save" at bounding box center [312, 121] width 29 height 11
